Goal: Task Accomplishment & Management: Use online tool/utility

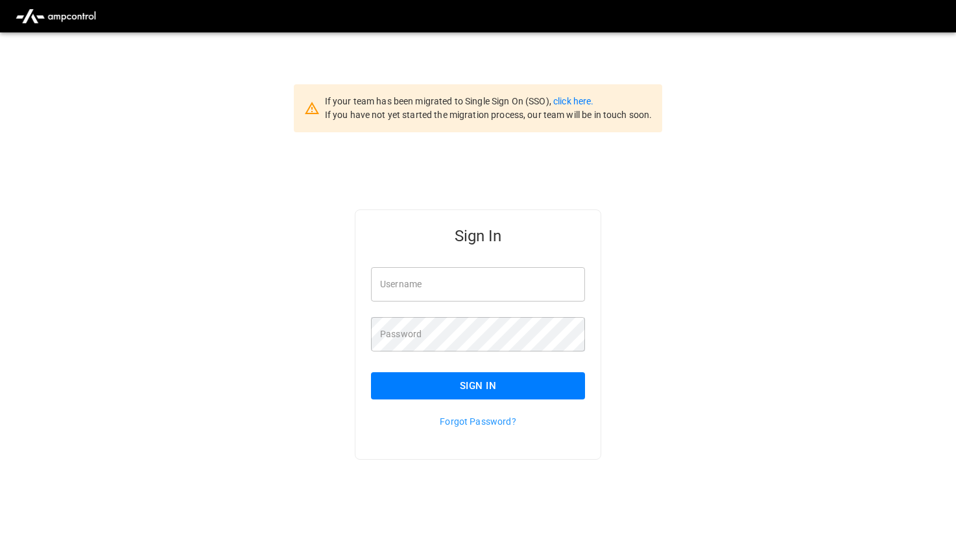
type input "*******"
click at [424, 388] on button "Sign In" at bounding box center [478, 385] width 214 height 27
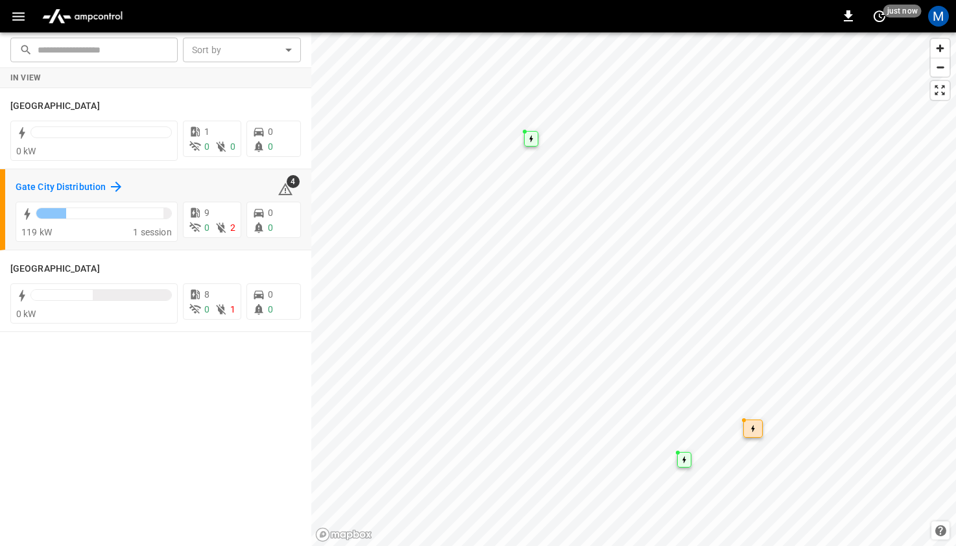
click at [47, 186] on h6 "Gate City Distribution" at bounding box center [61, 187] width 90 height 14
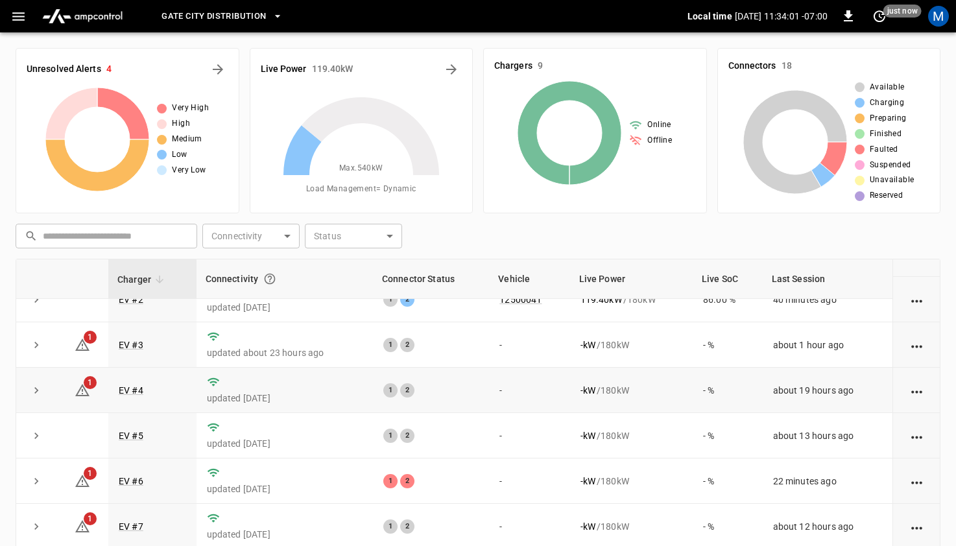
scroll to position [70, 0]
click at [121, 482] on link "EV #6" at bounding box center [131, 481] width 30 height 16
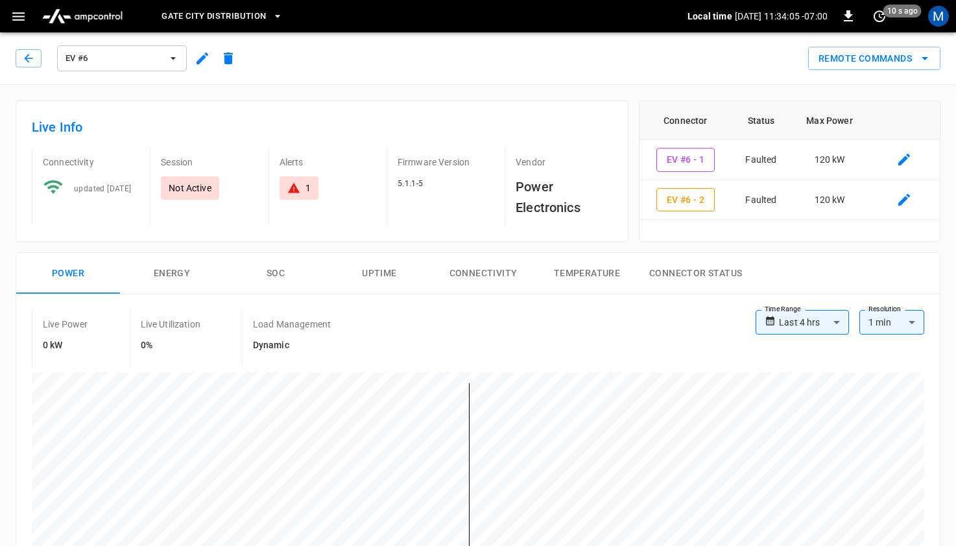
click at [298, 196] on div "1" at bounding box center [298, 187] width 39 height 23
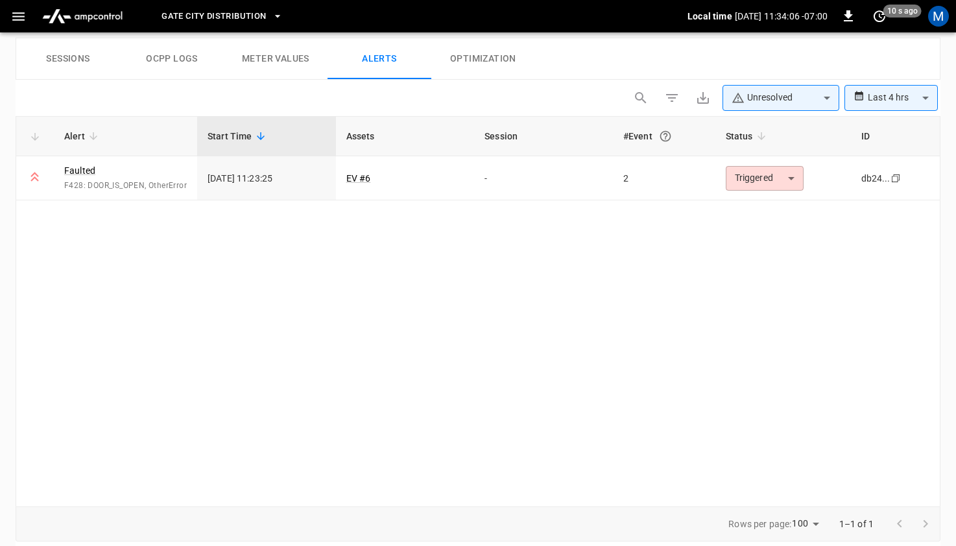
scroll to position [631, 0]
click at [35, 180] on icon at bounding box center [35, 175] width 16 height 16
click at [88, 187] on span "F428: DOOR_IS_OPEN, OtherError" at bounding box center [125, 184] width 123 height 13
drag, startPoint x: 81, startPoint y: 185, endPoint x: 158, endPoint y: 185, distance: 77.1
click at [158, 185] on span "F428: DOOR_IS_OPEN, OtherError" at bounding box center [125, 184] width 123 height 13
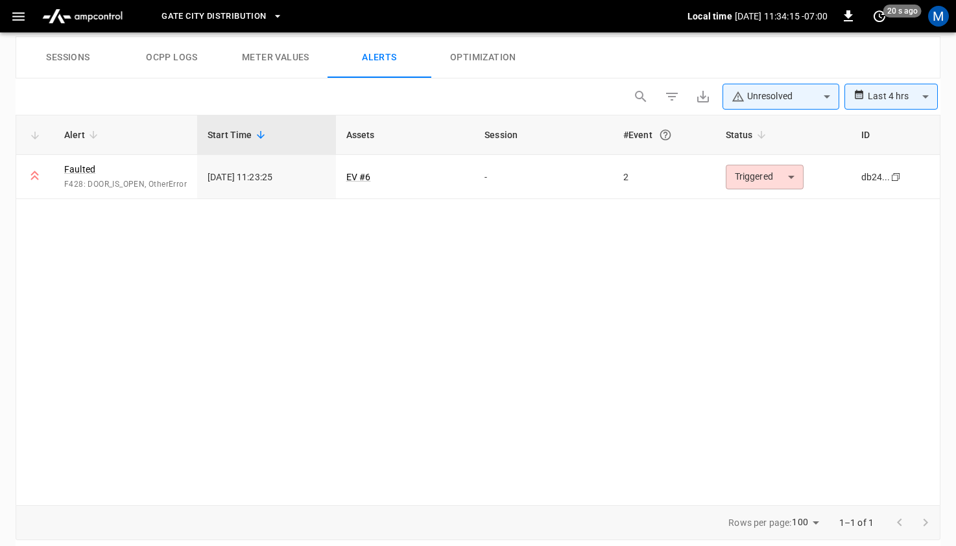
click at [157, 281] on div "Alert Start Time Assets Session #Event Status ID Faulted F428: DOOR_IS_OPEN, Ot…" at bounding box center [478, 310] width 924 height 390
click at [226, 12] on span "Gate City Distribution" at bounding box center [213, 16] width 104 height 15
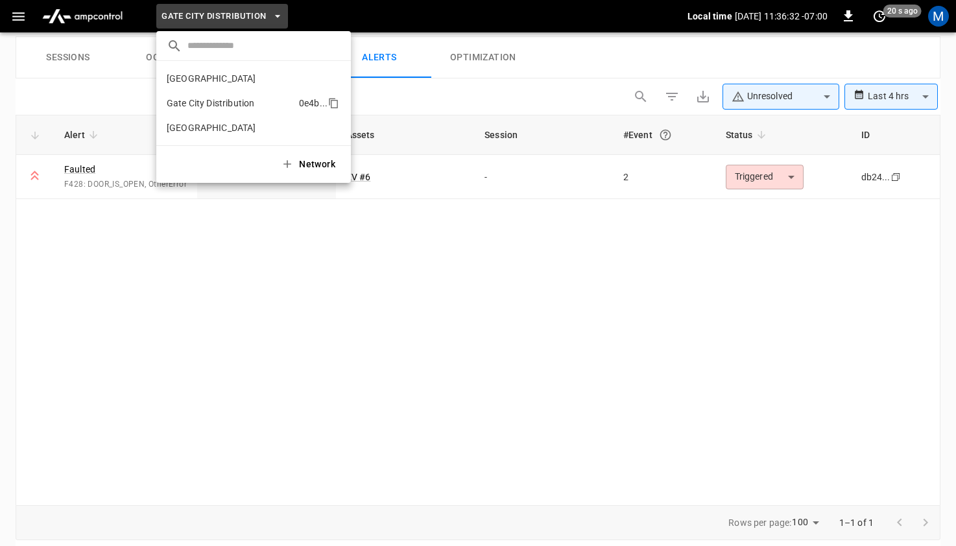
click at [235, 110] on li "Gate City Distribution 0e4b ..." at bounding box center [253, 103] width 194 height 25
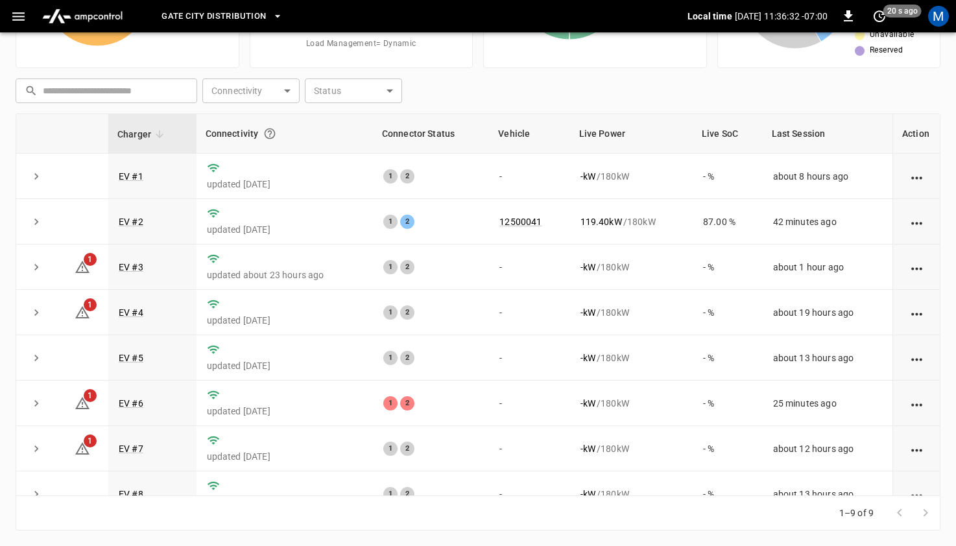
scroll to position [145, 0]
click at [82, 309] on icon at bounding box center [82, 313] width 14 height 12
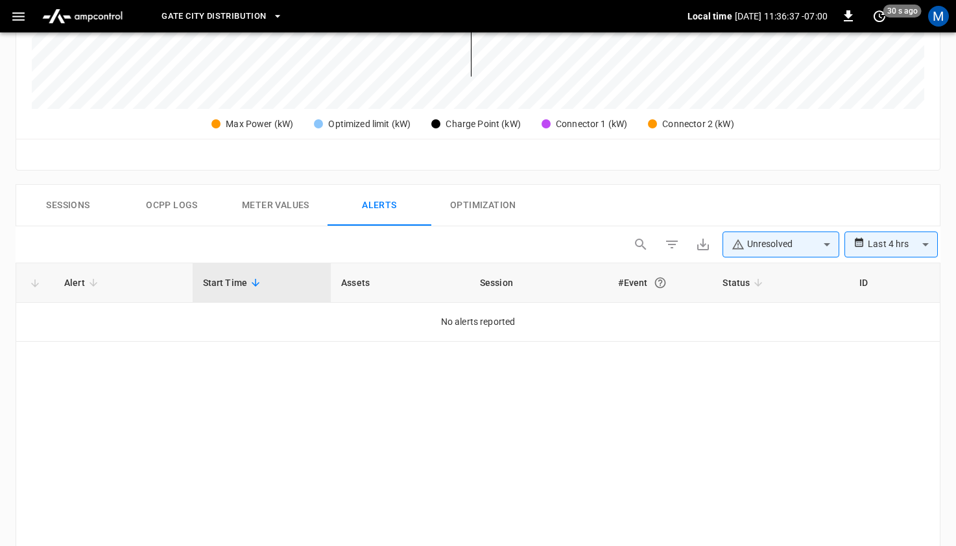
scroll to position [450, 0]
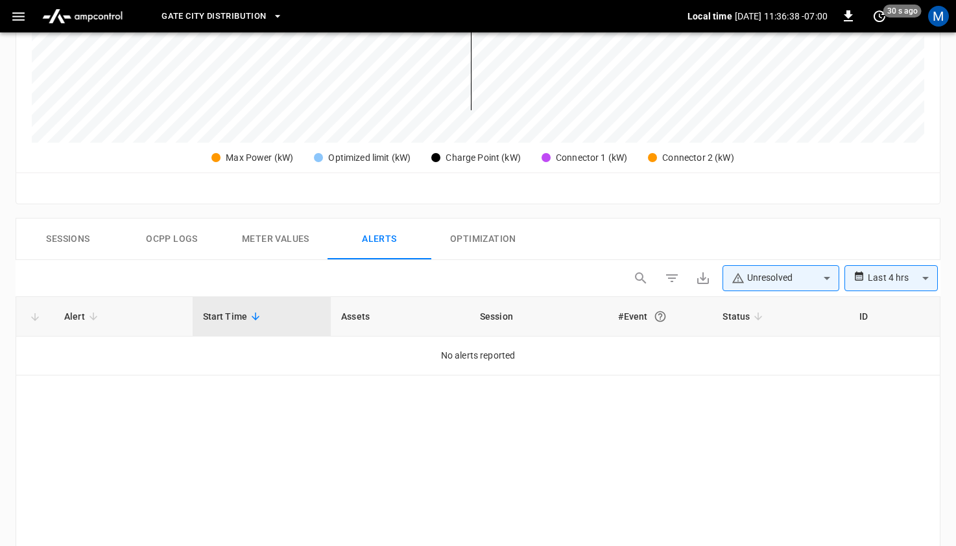
click at [223, 19] on span "Gate City Distribution" at bounding box center [213, 16] width 104 height 15
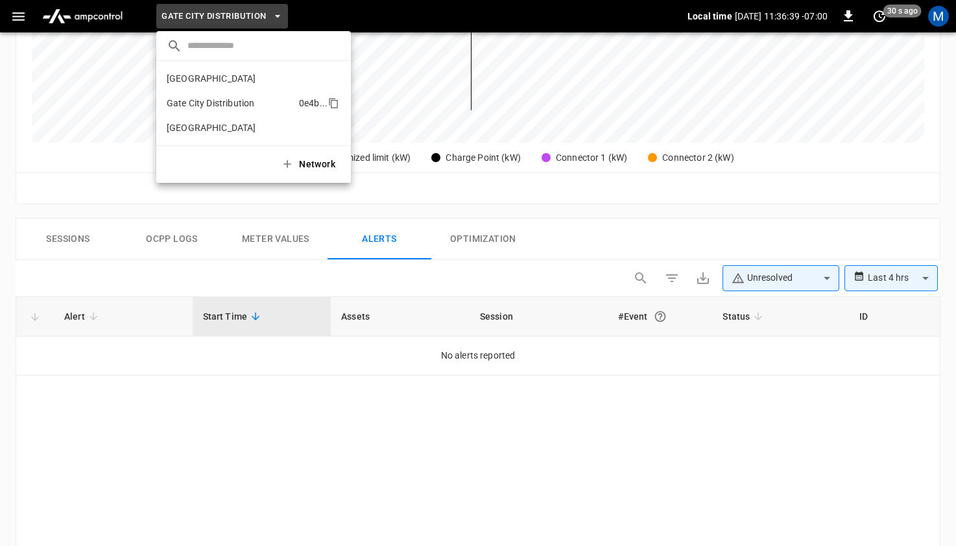
click at [203, 104] on p "Gate City Distribution" at bounding box center [230, 103] width 127 height 13
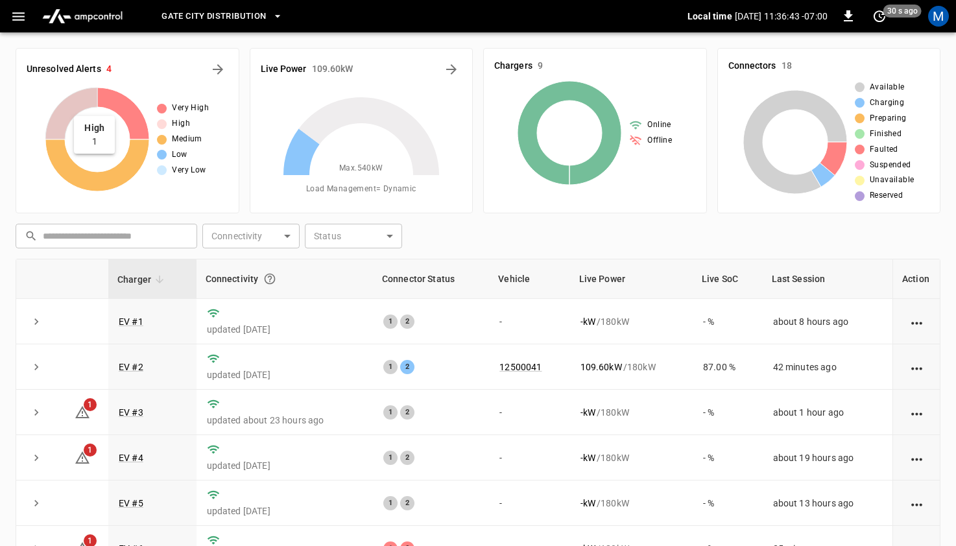
click at [70, 107] on icon at bounding box center [71, 114] width 52 height 52
click at [127, 108] on icon at bounding box center [123, 114] width 52 height 52
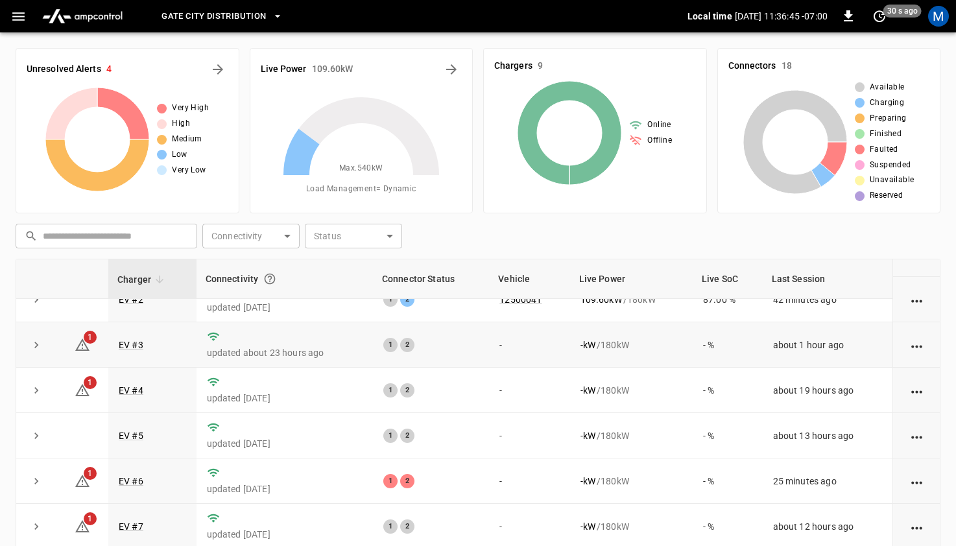
scroll to position [27, 0]
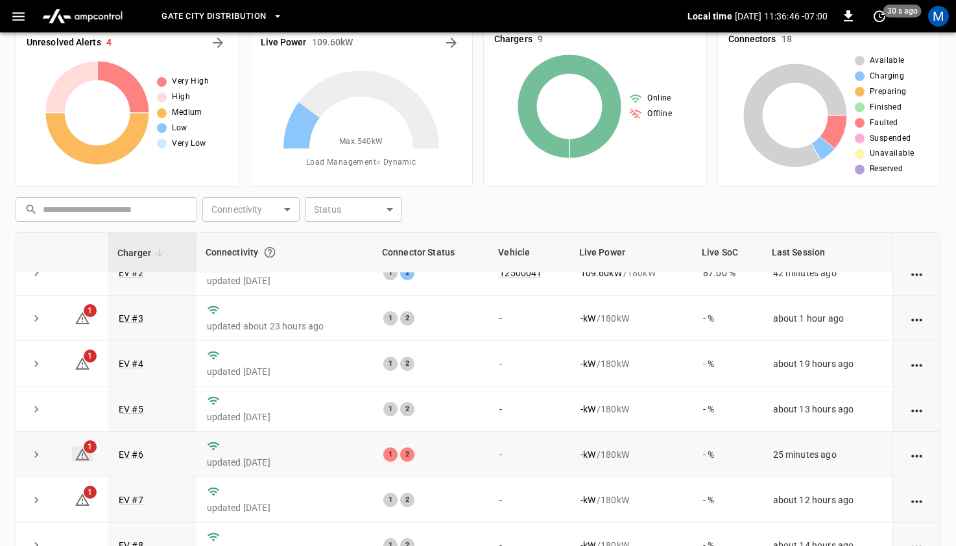
click at [84, 454] on icon at bounding box center [83, 455] width 16 height 16
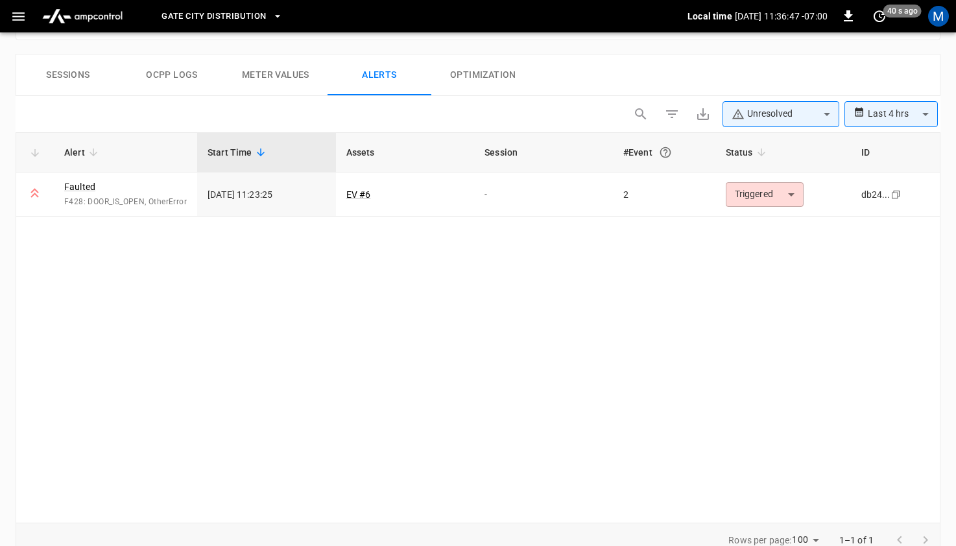
scroll to position [631, 0]
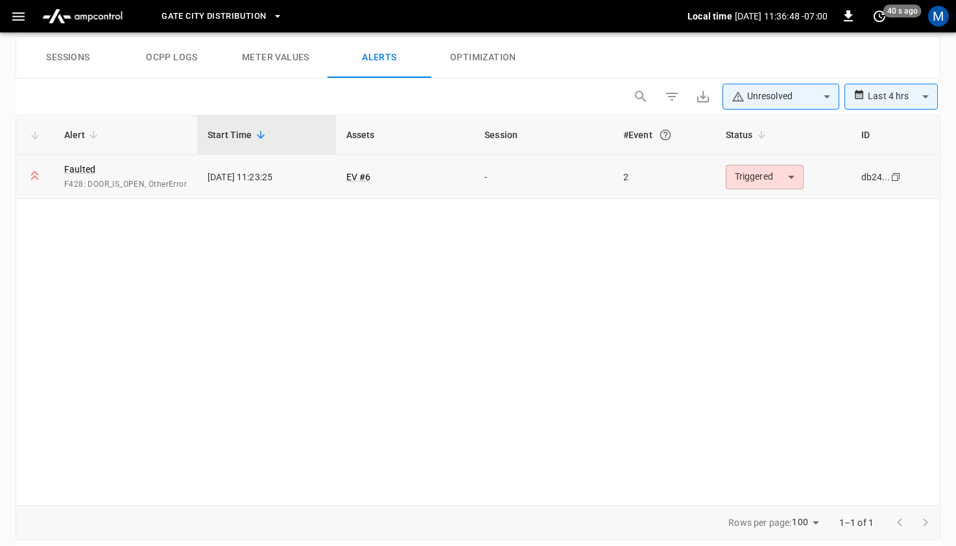
click at [95, 175] on div "Faulted F428: DOOR_IS_OPEN, OtherError" at bounding box center [125, 177] width 123 height 29
click at [87, 194] on td "Faulted F428: DOOR_IS_OPEN, OtherError" at bounding box center [125, 177] width 143 height 45
click at [226, 171] on td "[DATE] 11:23:25" at bounding box center [266, 177] width 139 height 45
